Goal: Task Accomplishment & Management: Complete application form

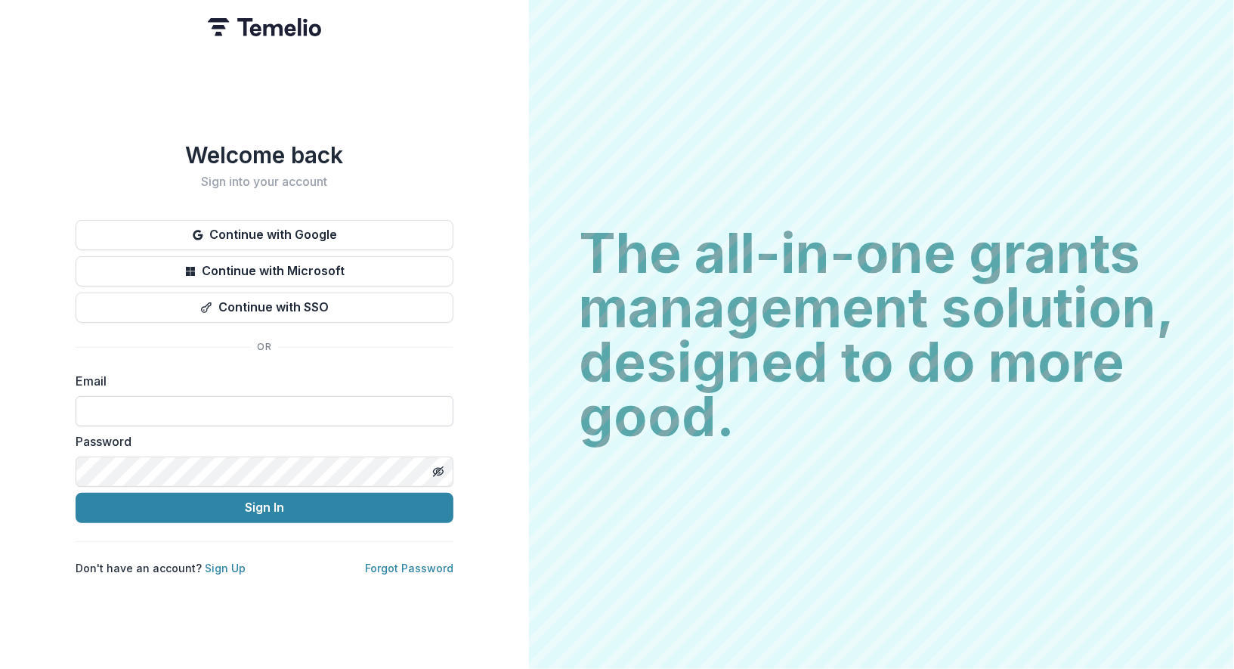
click at [134, 411] on input at bounding box center [265, 411] width 378 height 30
click at [0, 668] on com-1password-button at bounding box center [0, 669] width 0 height 0
type input "**********"
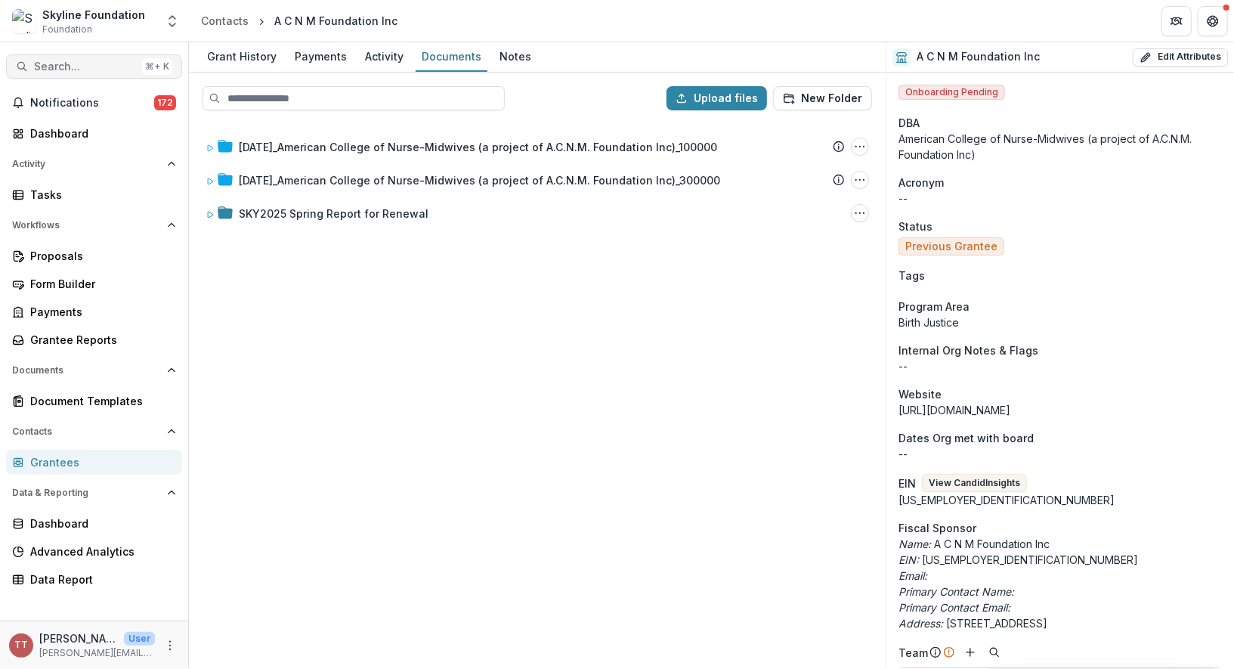
click at [64, 66] on span "Search..." at bounding box center [85, 66] width 102 height 13
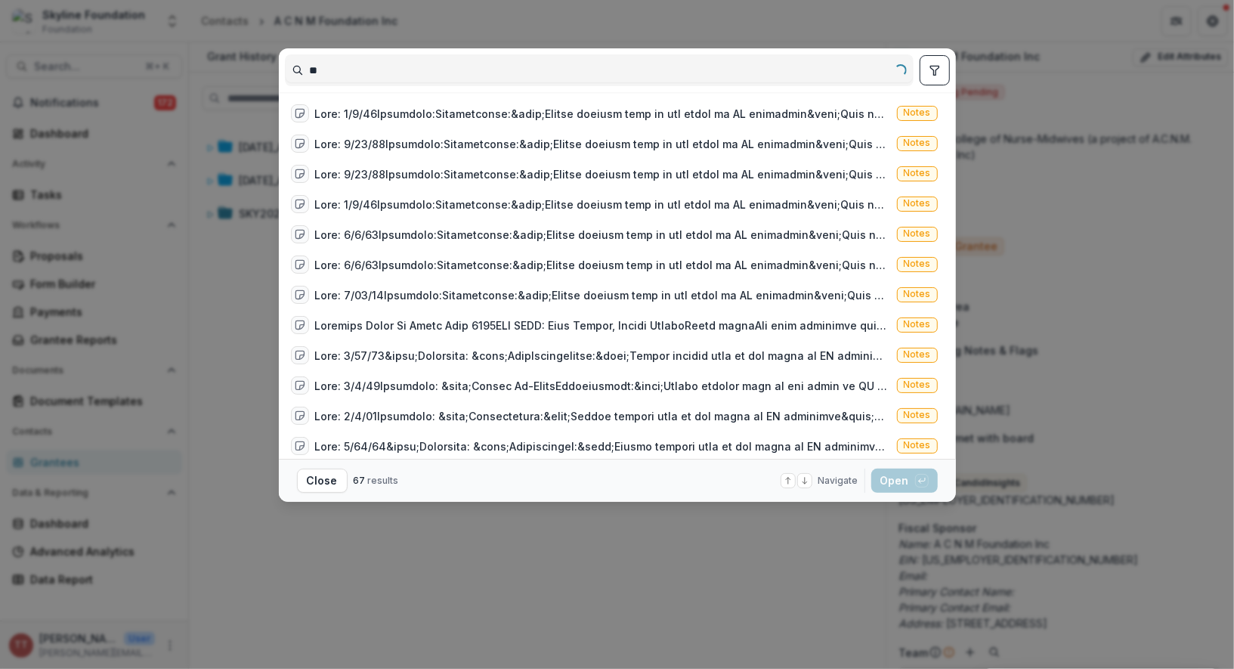
type input "*"
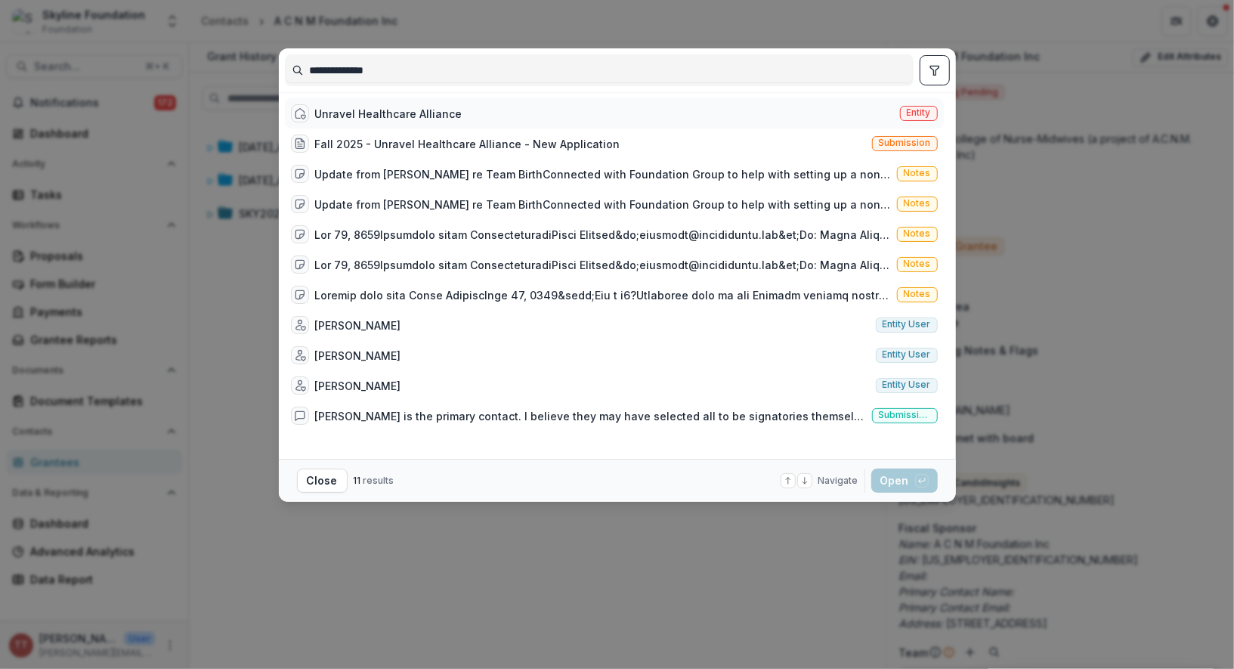
type input "**********"
click at [407, 116] on div "Unravel Healthcare Alliance" at bounding box center [388, 114] width 147 height 16
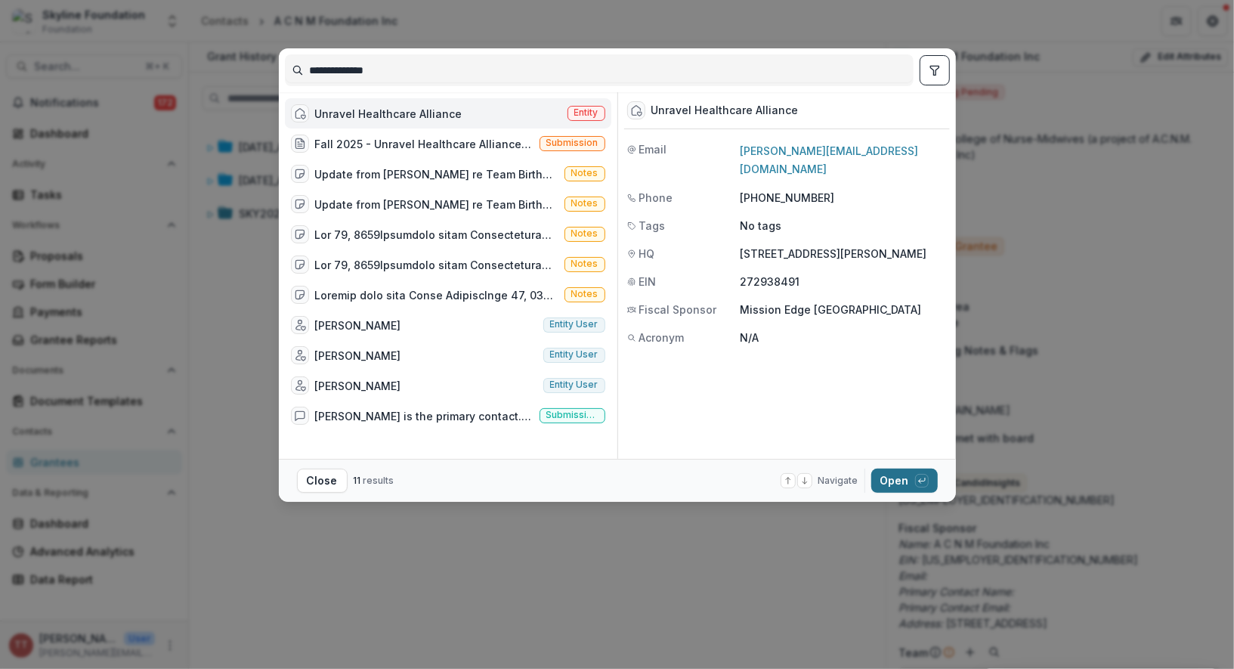
click at [892, 478] on button "Open with enter key" at bounding box center [904, 480] width 66 height 24
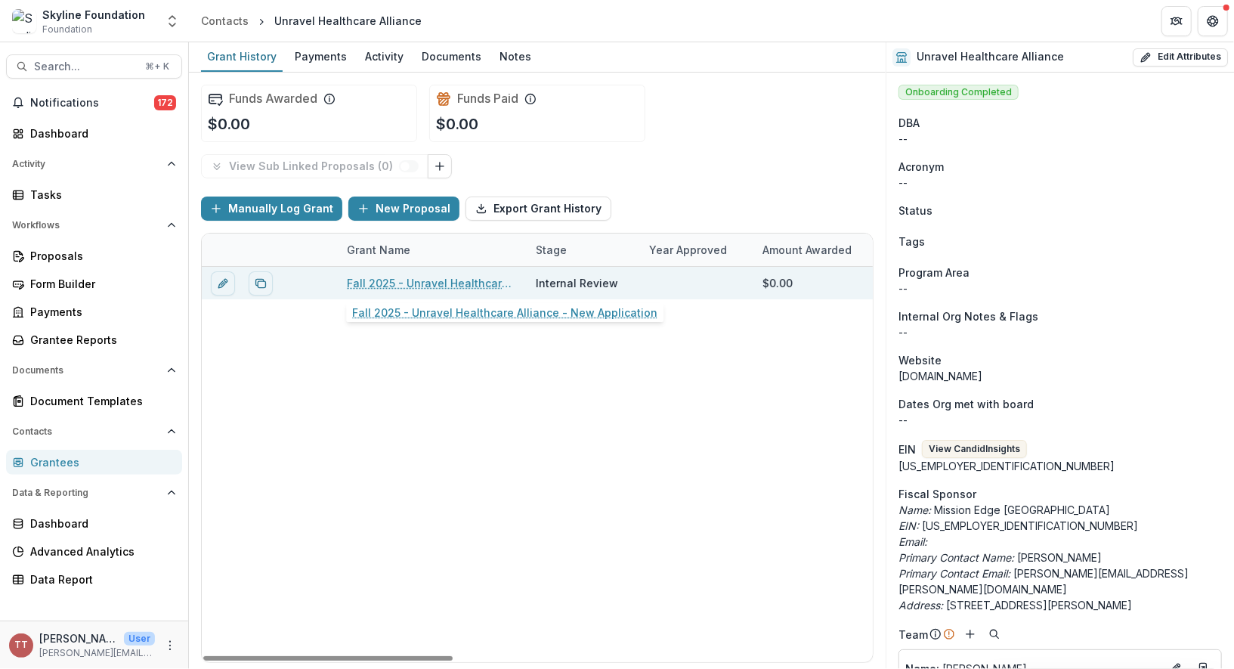
click at [388, 279] on link "Fall 2025 - Unravel Healthcare Alliance - New Application" at bounding box center [432, 283] width 171 height 16
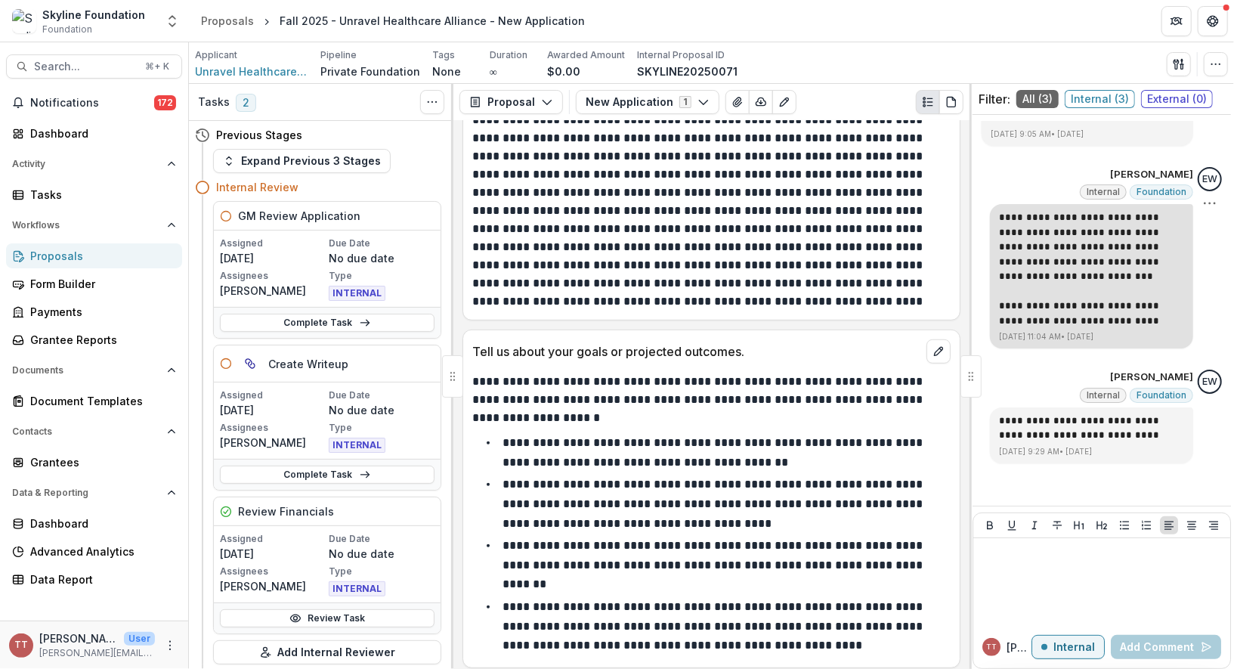
scroll to position [340, 0]
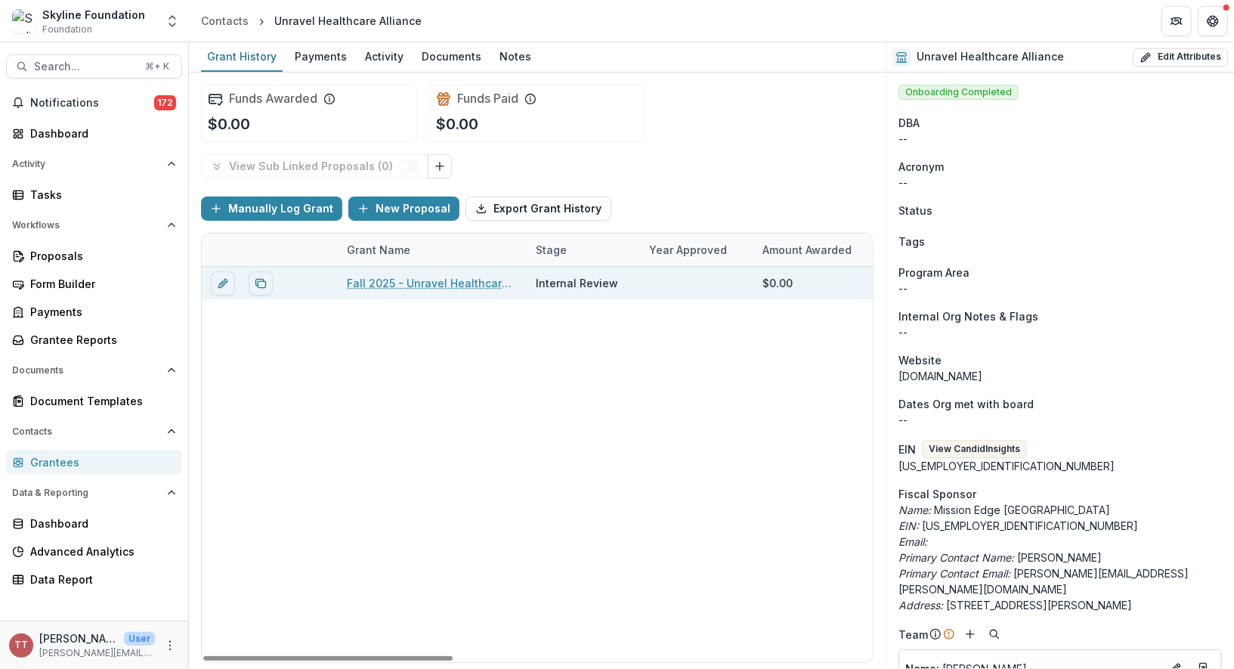
click at [429, 280] on link "Fall 2025 - Unravel Healthcare Alliance - New Application" at bounding box center [432, 283] width 171 height 16
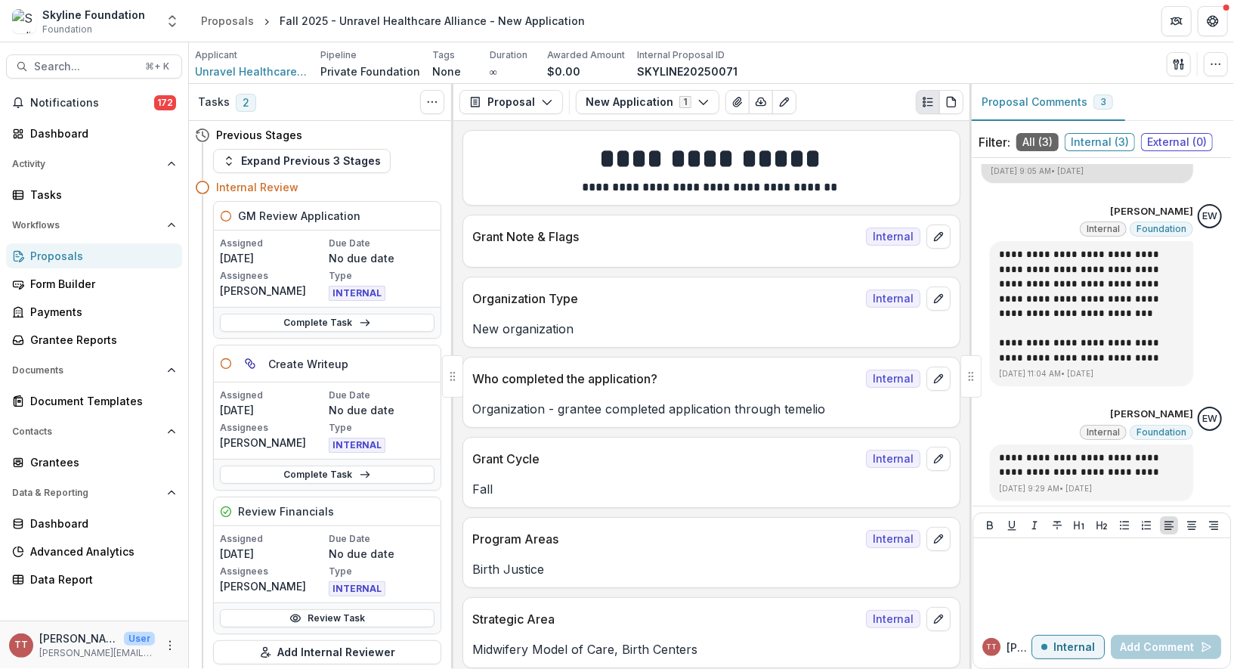
scroll to position [43, 0]
